Goal: Transaction & Acquisition: Book appointment/travel/reservation

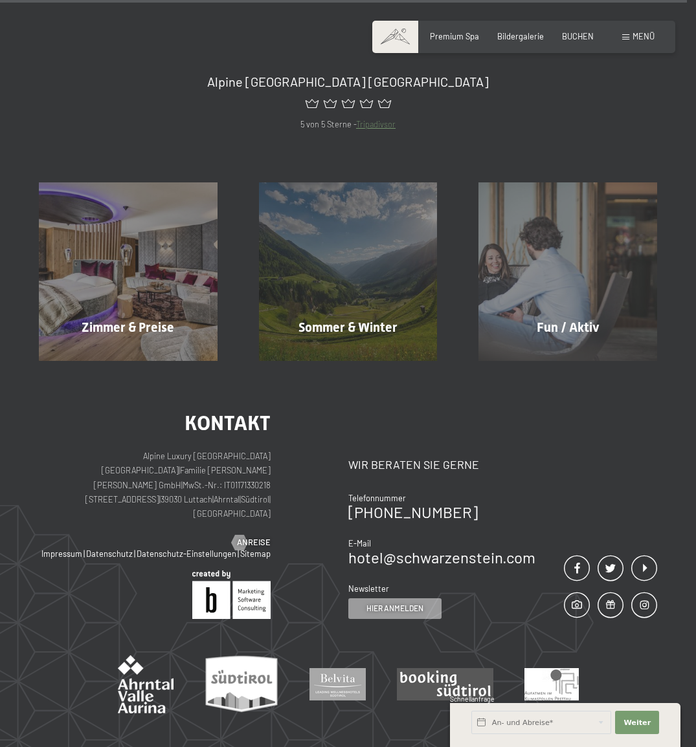
scroll to position [4083, 0]
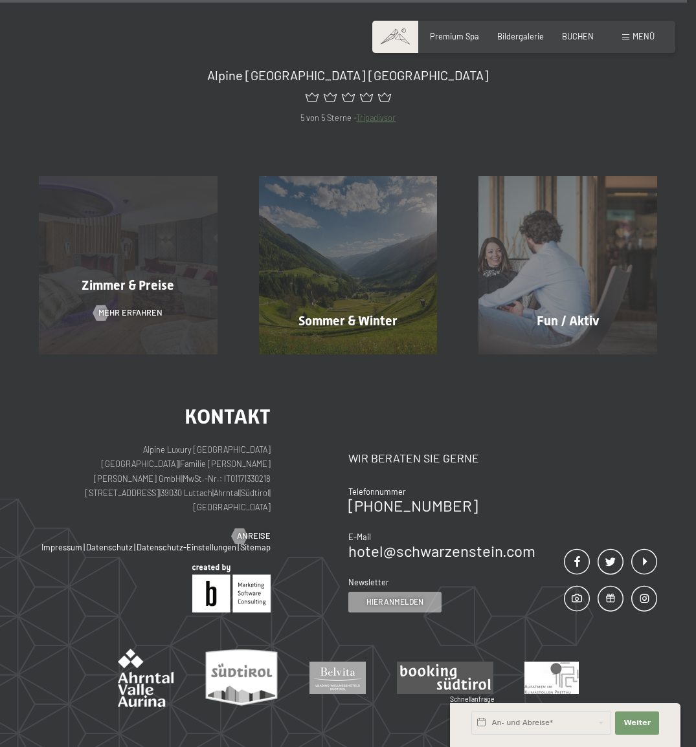
click at [133, 212] on div "Zimmer & Preise Mehr erfahren" at bounding box center [128, 265] width 220 height 179
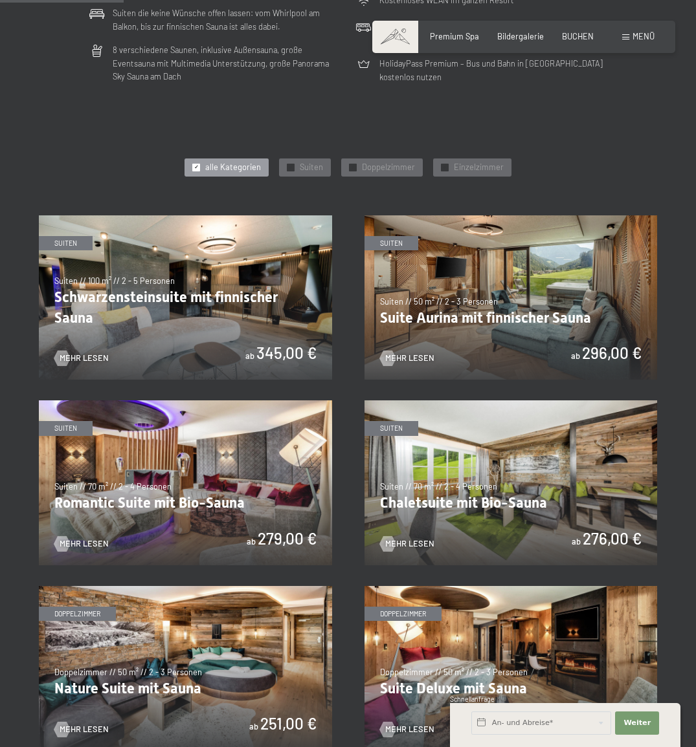
scroll to position [476, 0]
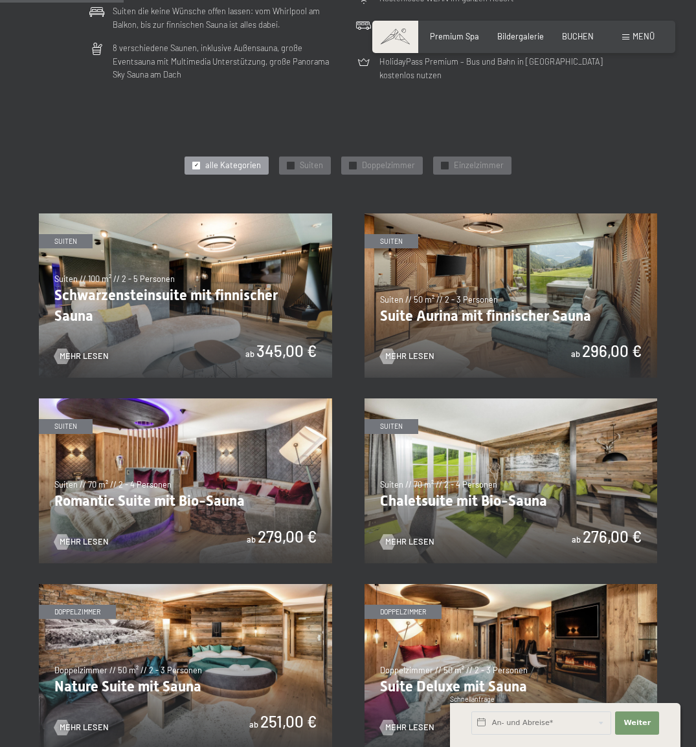
click at [458, 291] on img at bounding box center [510, 296] width 293 height 165
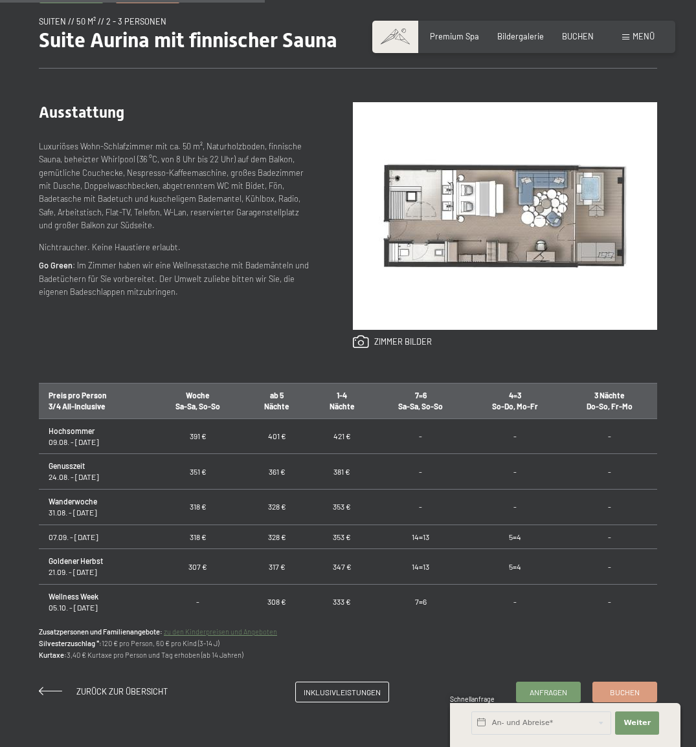
scroll to position [426, 0]
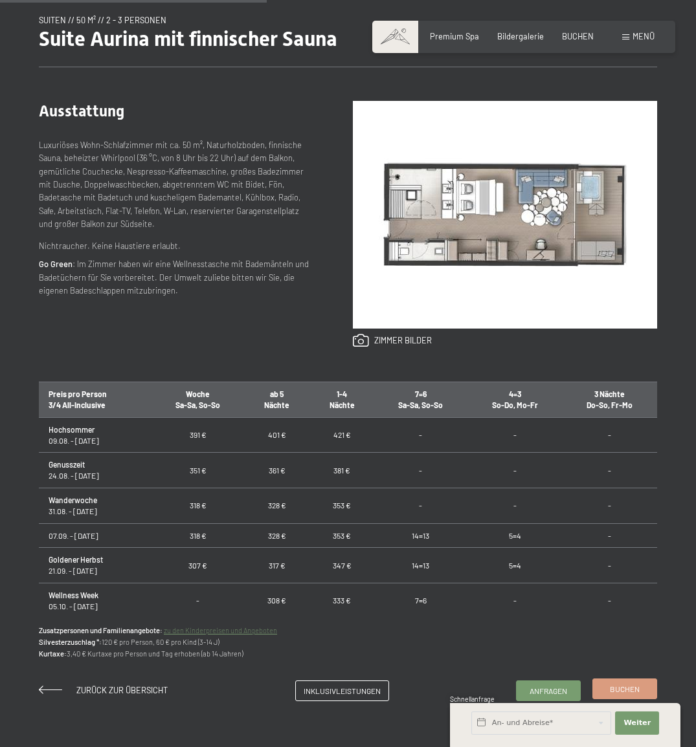
click at [626, 686] on span "Buchen" at bounding box center [625, 689] width 30 height 11
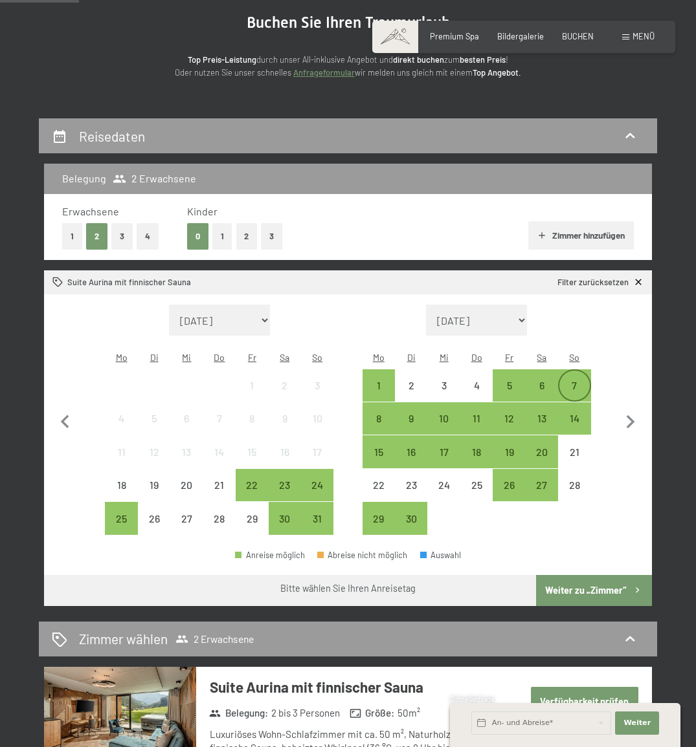
scroll to position [135, 0]
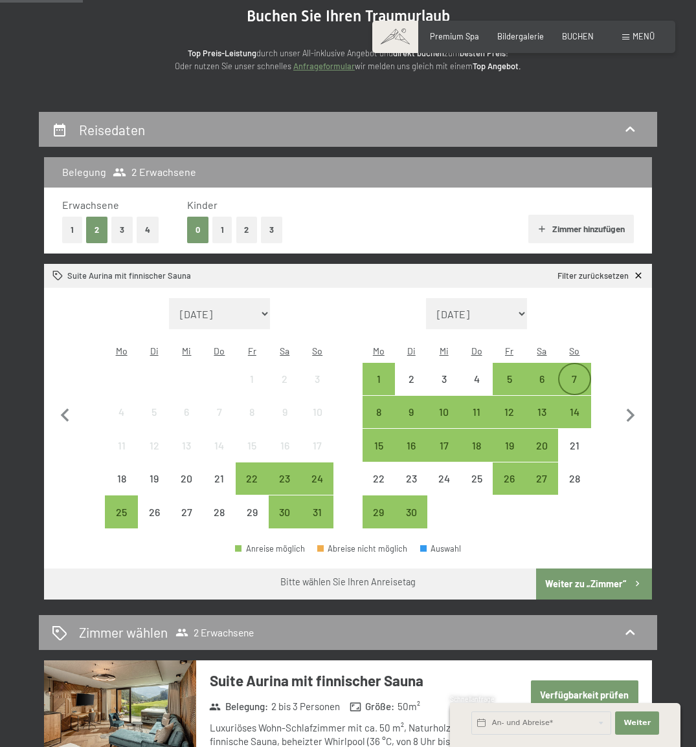
click at [580, 374] on div "7" at bounding box center [574, 389] width 30 height 30
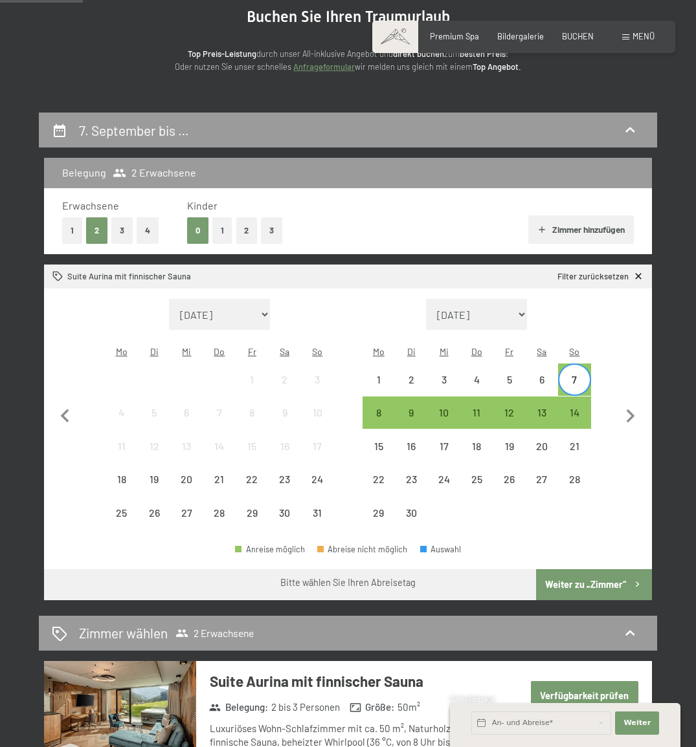
scroll to position [135, 0]
click at [510, 408] on div "12" at bounding box center [509, 423] width 30 height 30
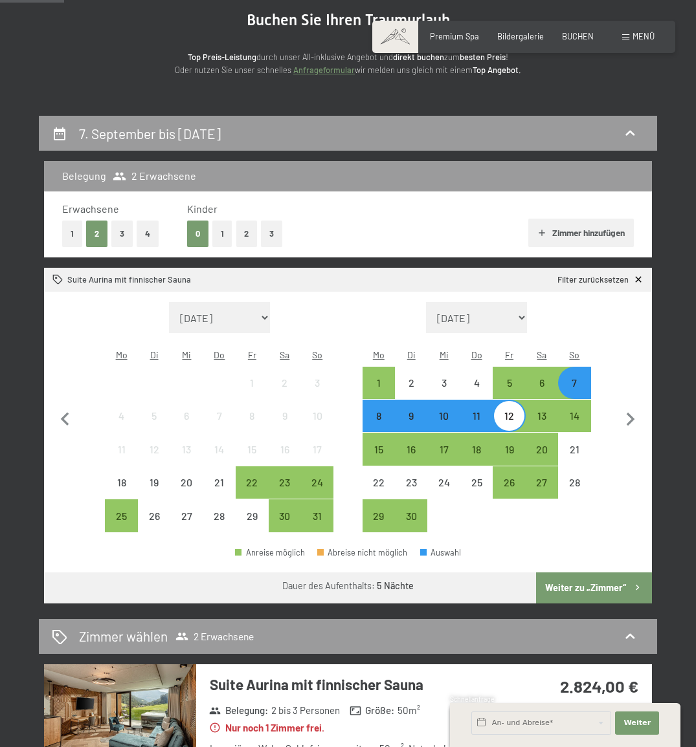
click at [579, 573] on button "Weiter zu „Zimmer“" at bounding box center [594, 588] width 116 height 31
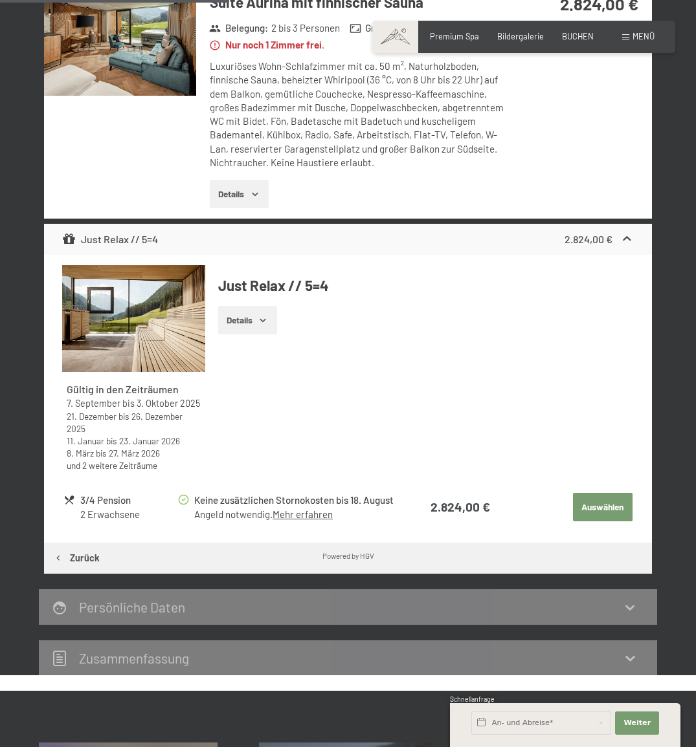
scroll to position [369, 0]
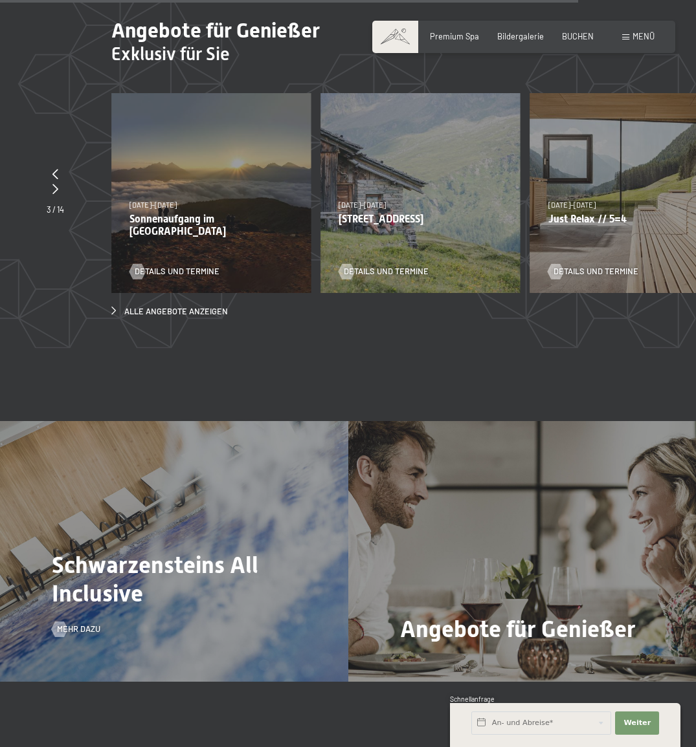
scroll to position [3385, 0]
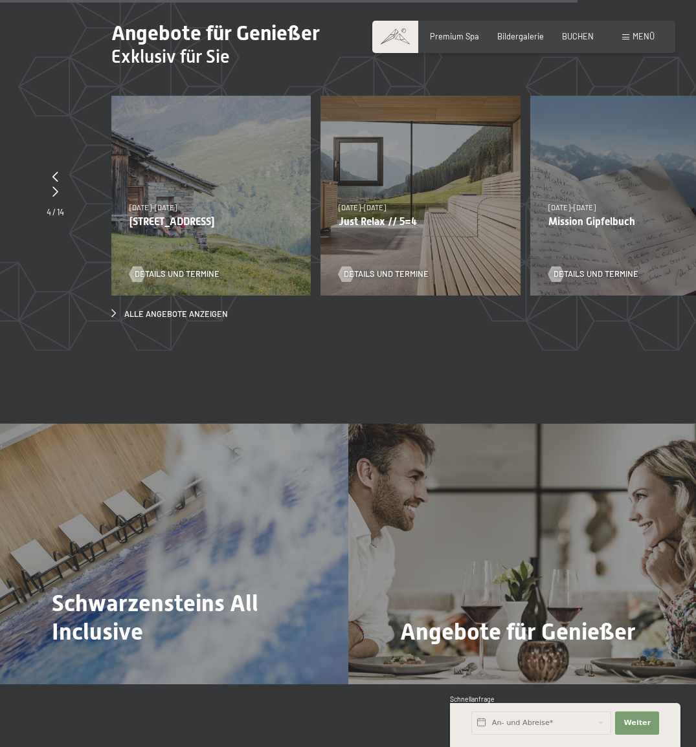
click at [366, 253] on div "Details und Termine" at bounding box center [415, 266] width 155 height 27
click at [373, 269] on span "Details und Termine" at bounding box center [399, 275] width 85 height 12
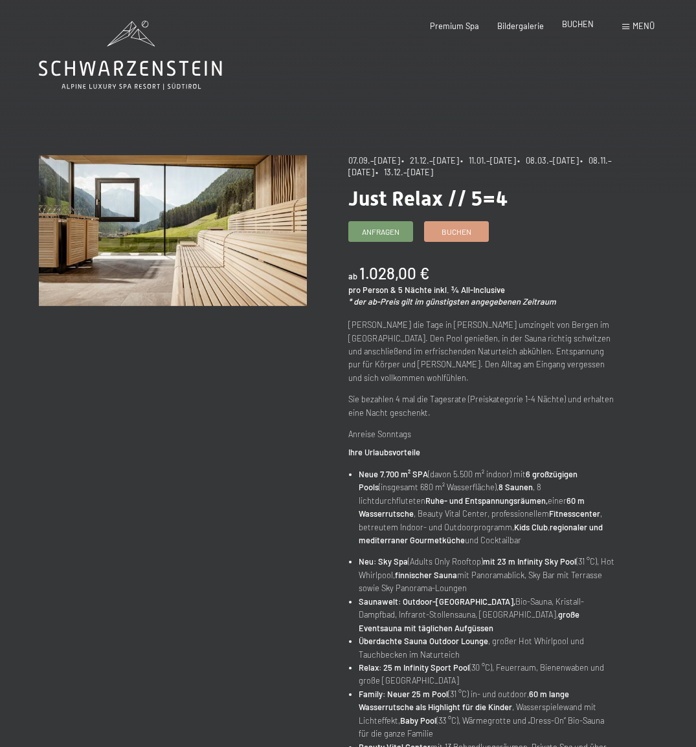
click at [577, 25] on span "BUCHEN" at bounding box center [578, 24] width 32 height 10
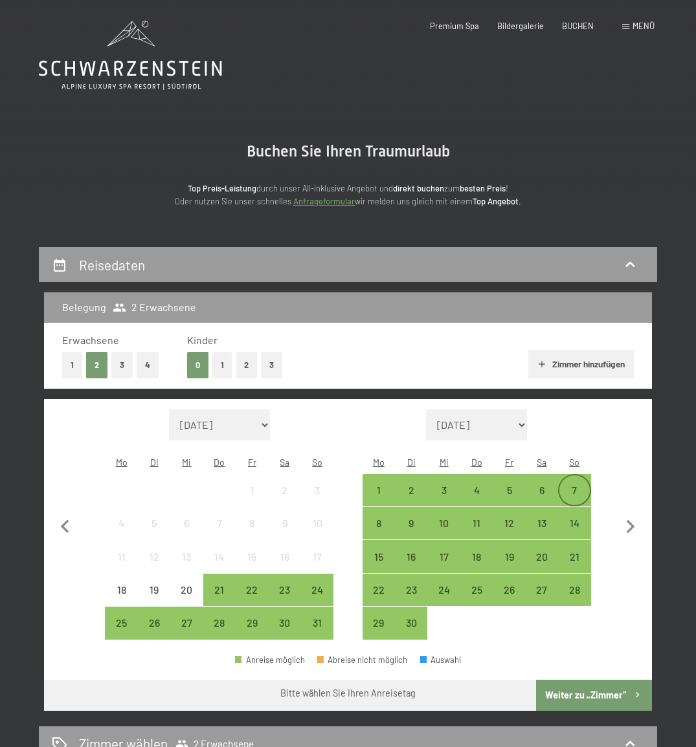
click at [581, 485] on div "7" at bounding box center [574, 500] width 30 height 30
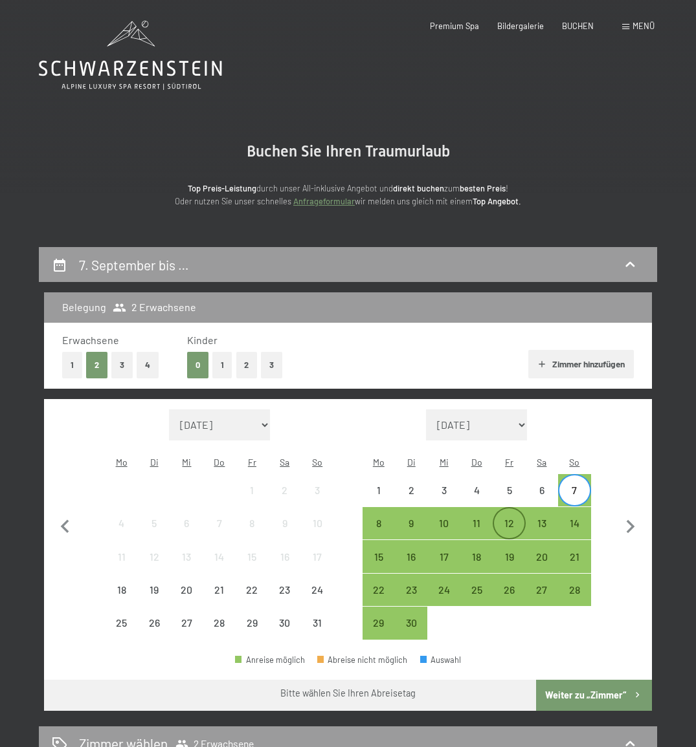
click at [513, 518] on div "12" at bounding box center [509, 533] width 30 height 30
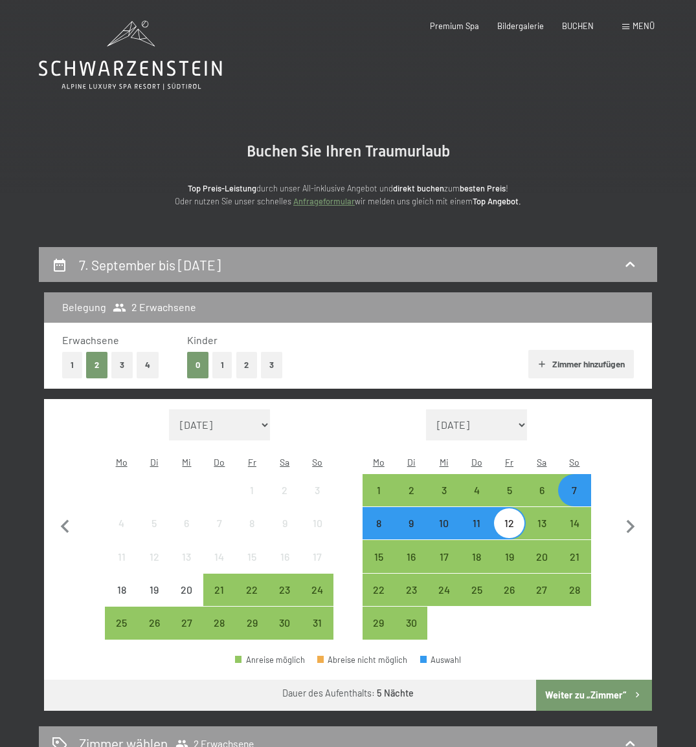
click at [607, 680] on button "Weiter zu „Zimmer“" at bounding box center [594, 695] width 116 height 31
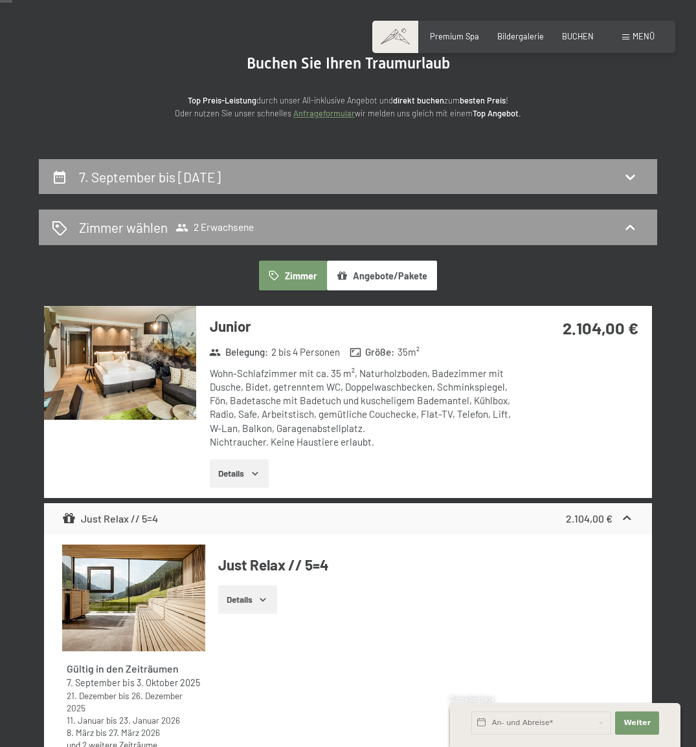
scroll to position [87, 0]
